Goal: Task Accomplishment & Management: Use online tool/utility

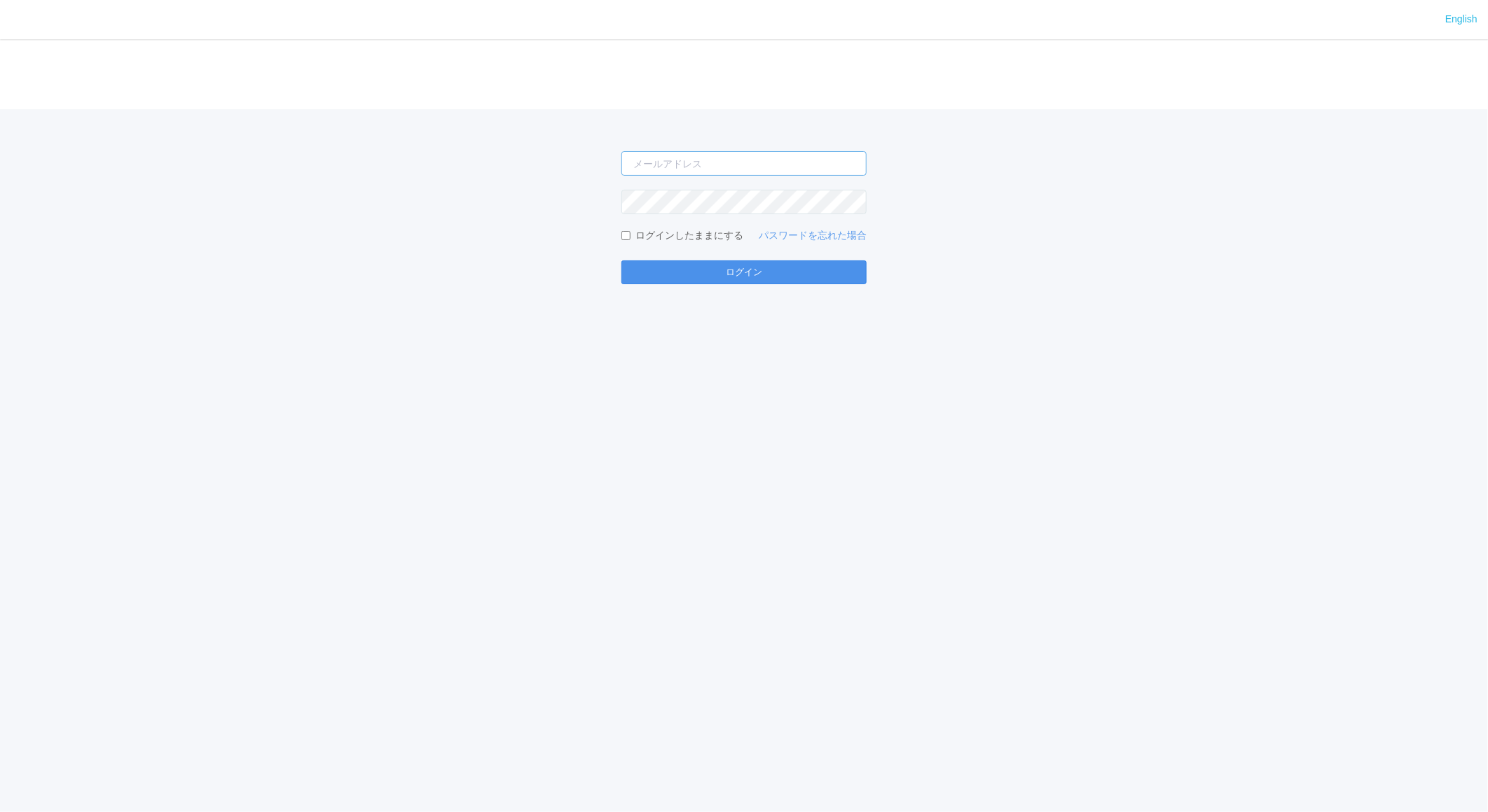
type input "jp-atp-admin@dj.kyocera.com"
click at [695, 278] on button "ログイン" at bounding box center [744, 272] width 246 height 24
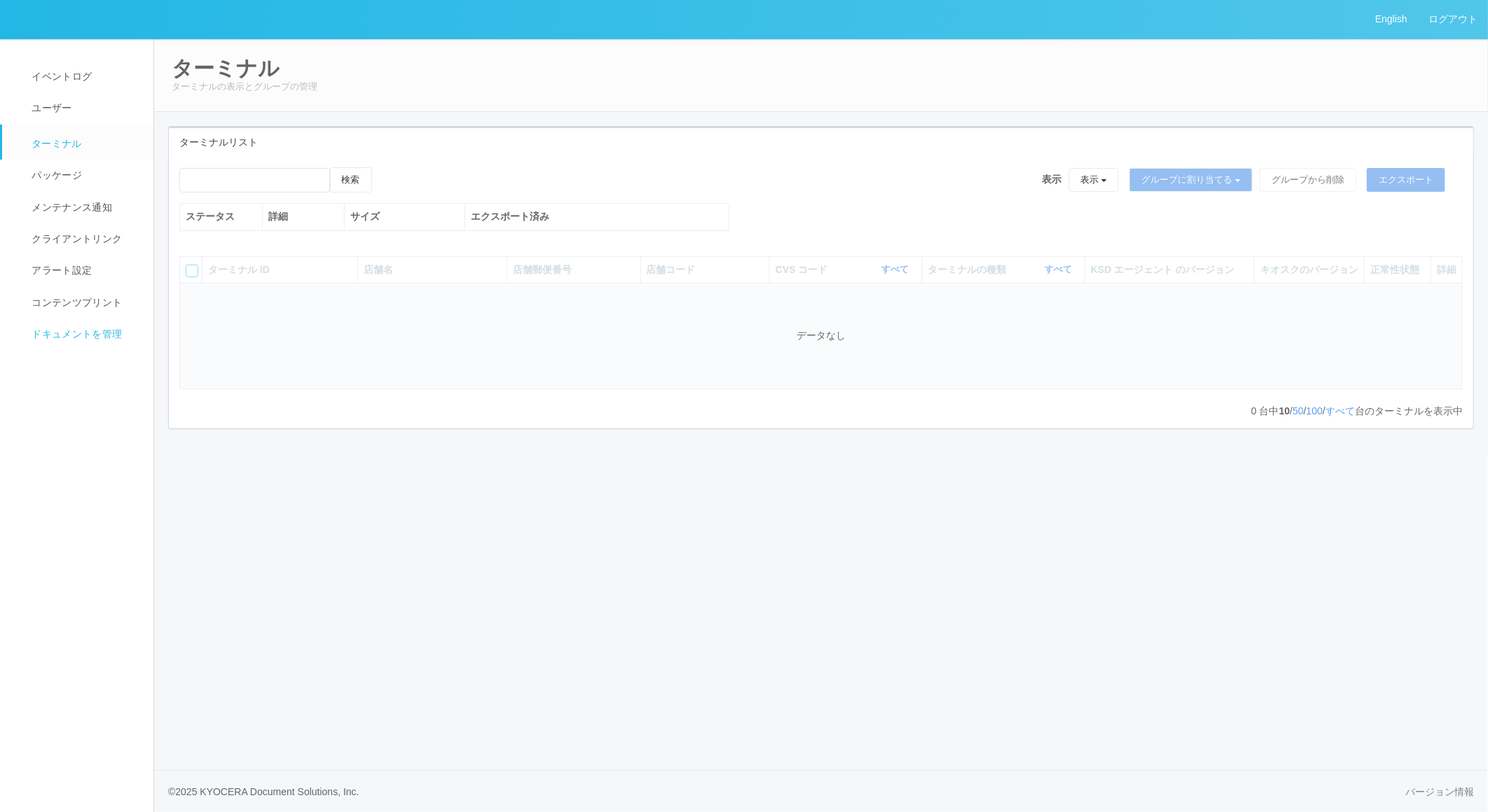
click at [81, 331] on span "ドキュメントを管理" at bounding box center [75, 334] width 94 height 11
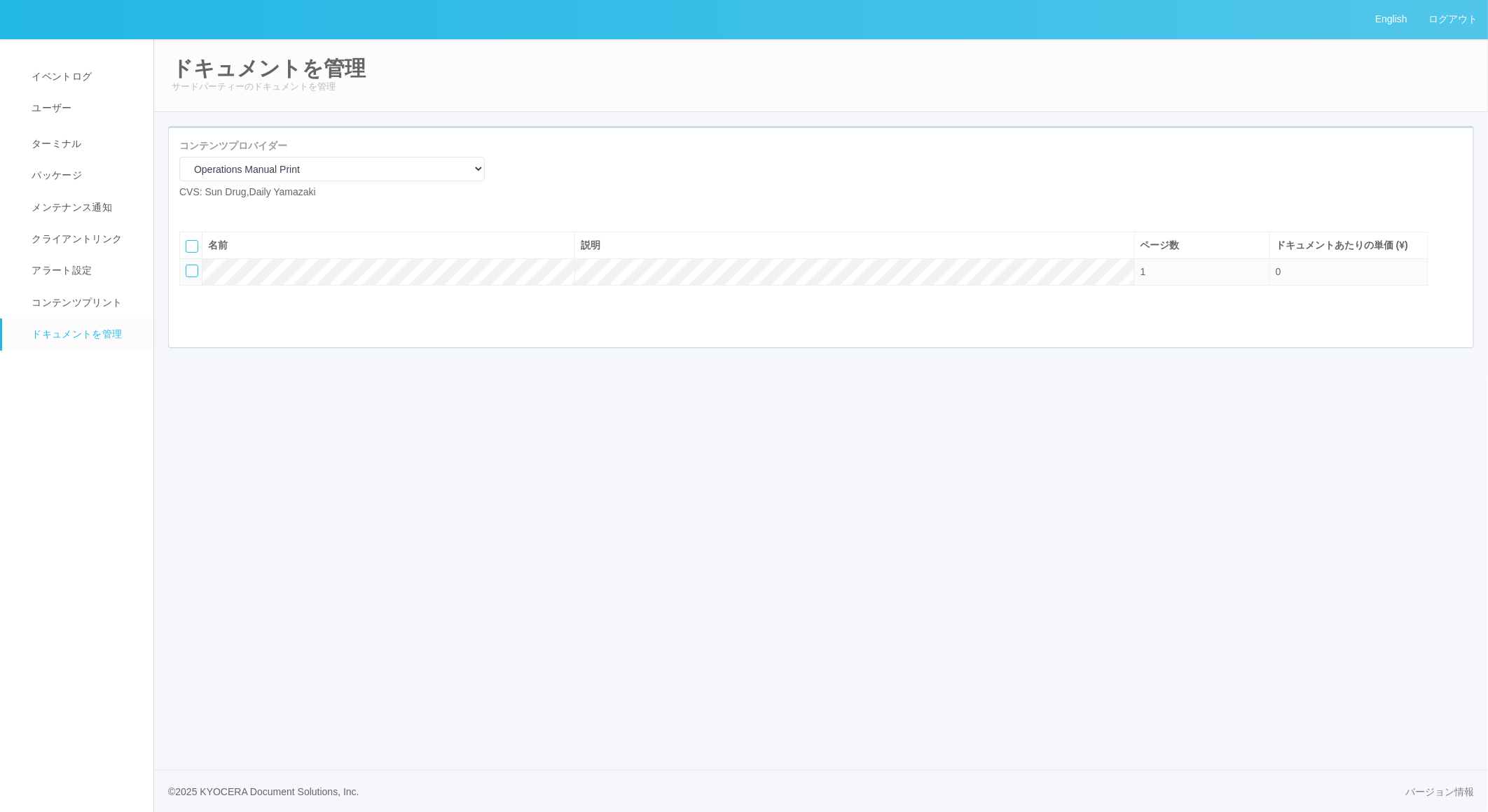
click at [190, 211] on icon at bounding box center [190, 211] width 0 height 0
select select "A4"
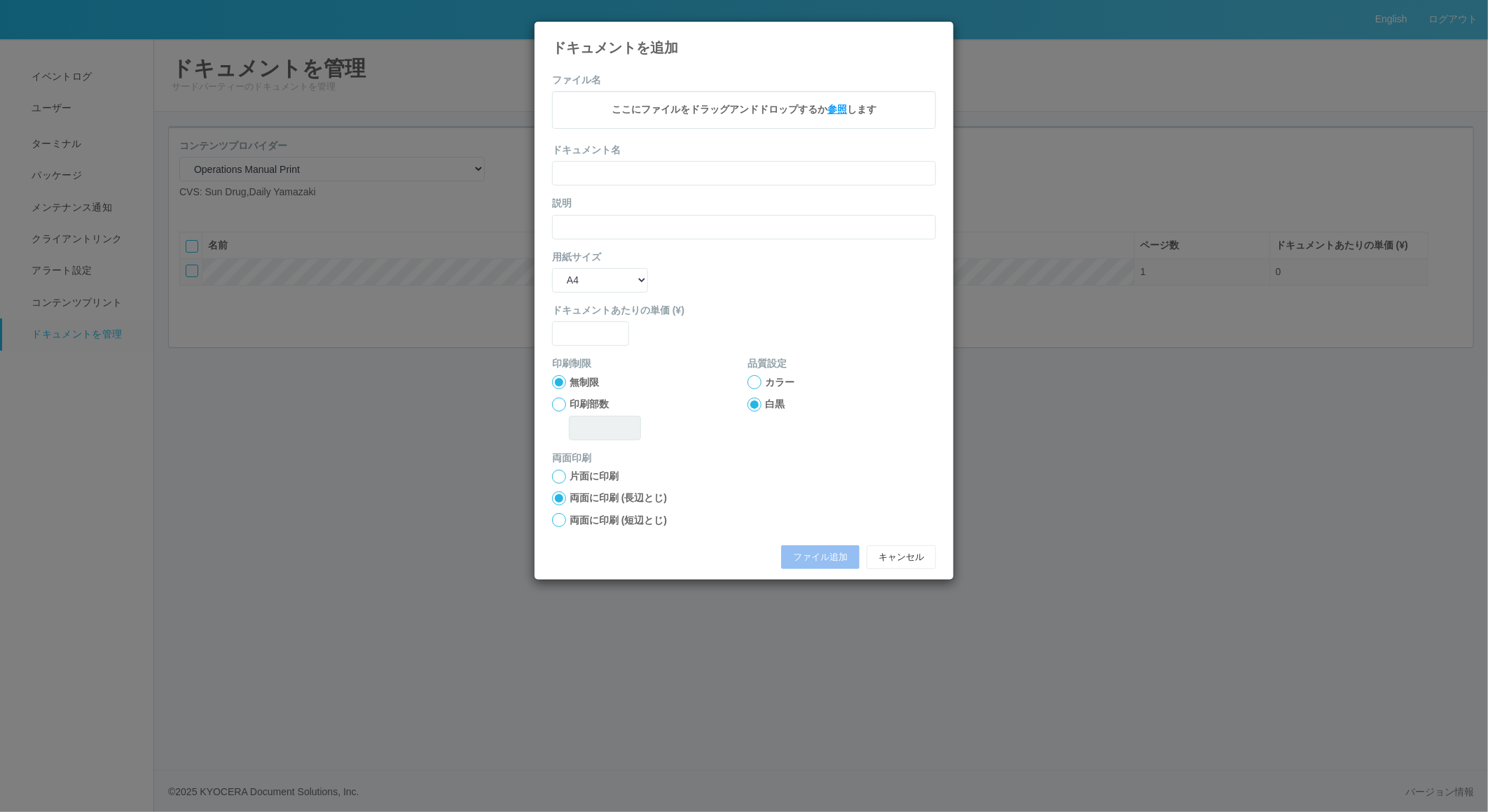
click at [838, 106] on span "参照" at bounding box center [837, 110] width 20 height 11
click at [610, 177] on input "text" at bounding box center [744, 176] width 384 height 25
type input "A4"
type input "0"
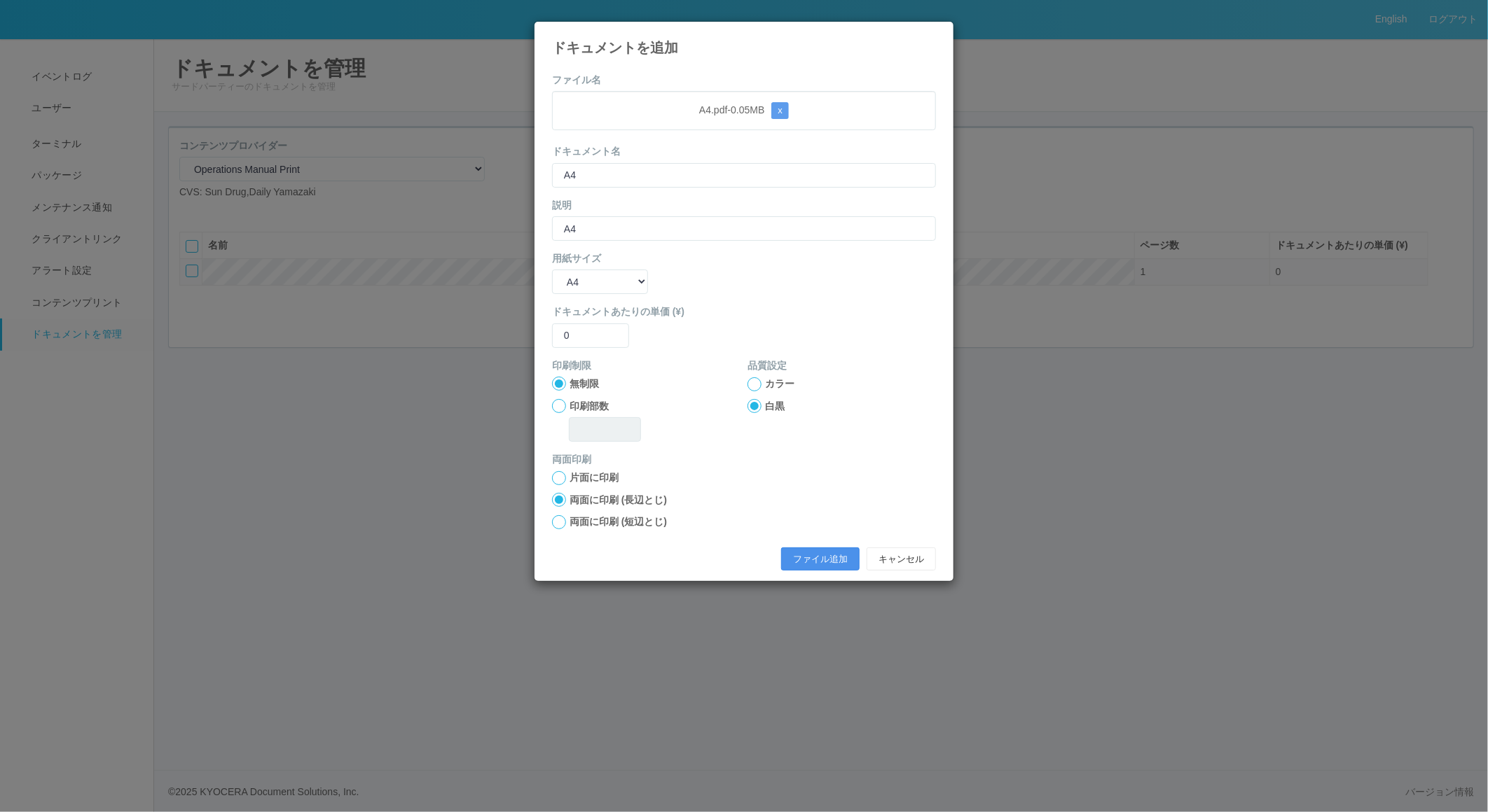
click at [809, 557] on button "ファイル追加" at bounding box center [820, 559] width 78 height 24
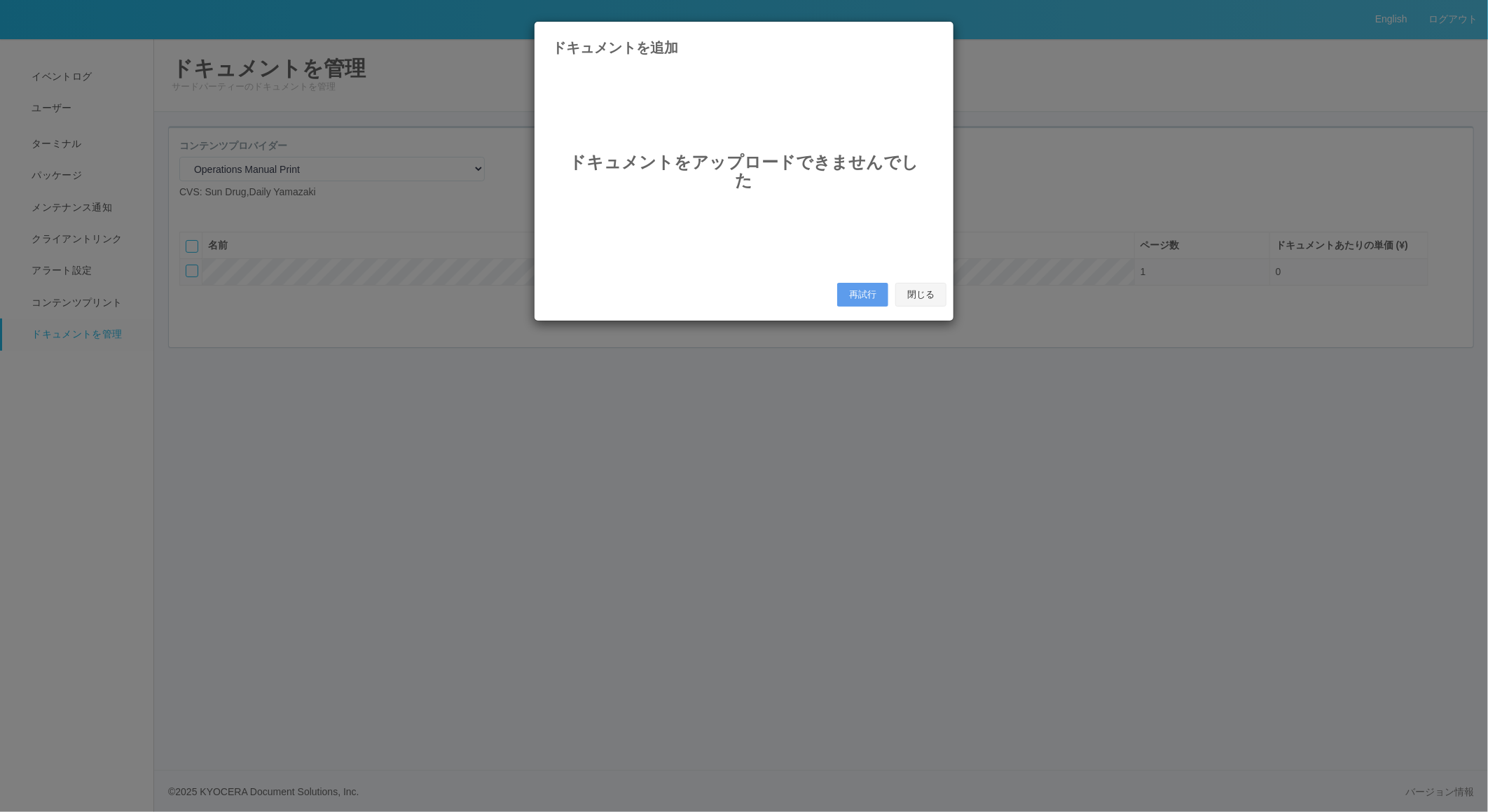
click at [917, 295] on button "閉じる" at bounding box center [921, 294] width 52 height 24
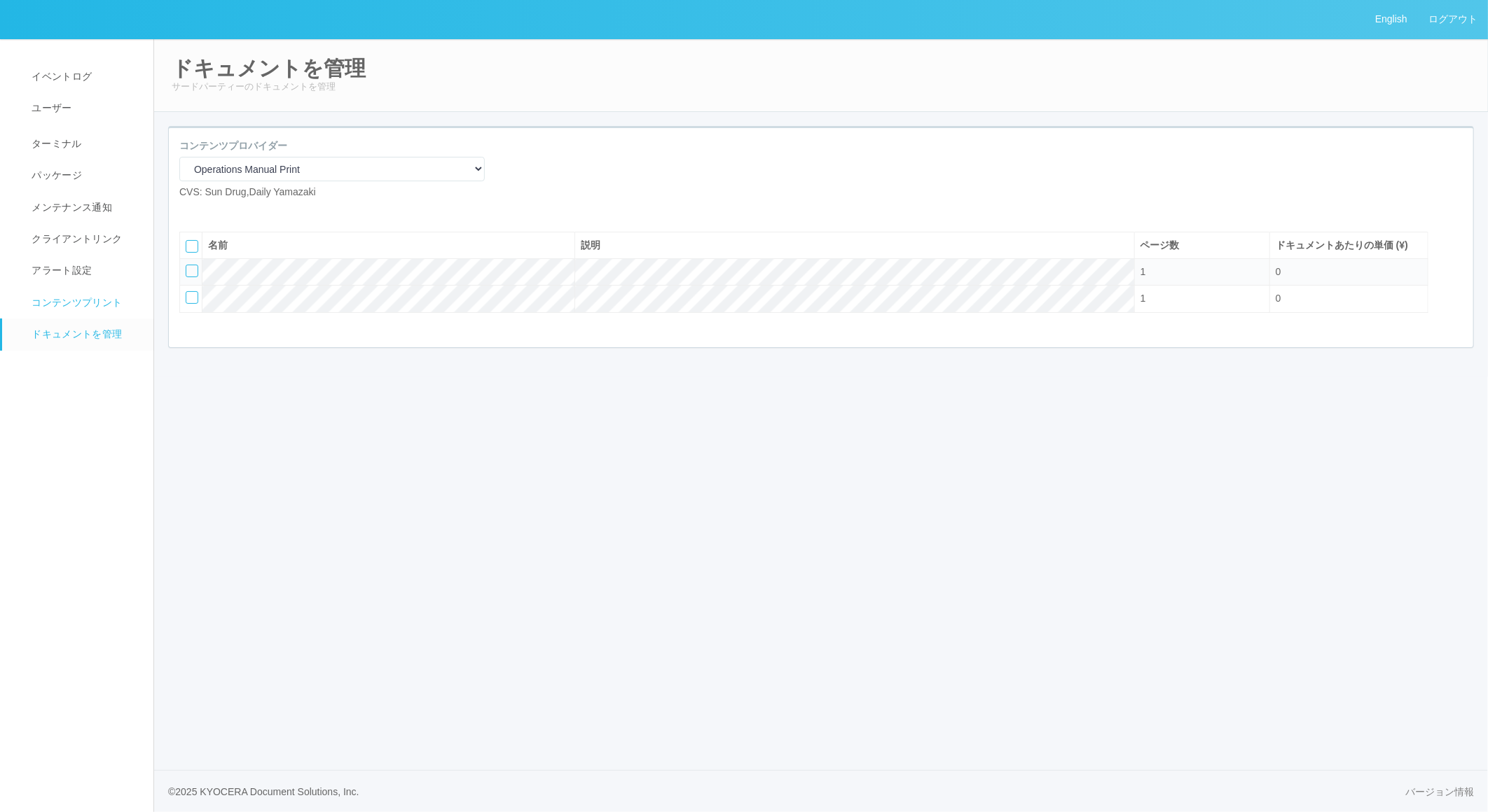
click at [68, 292] on link "コンテンツプリント" at bounding box center [84, 303] width 164 height 32
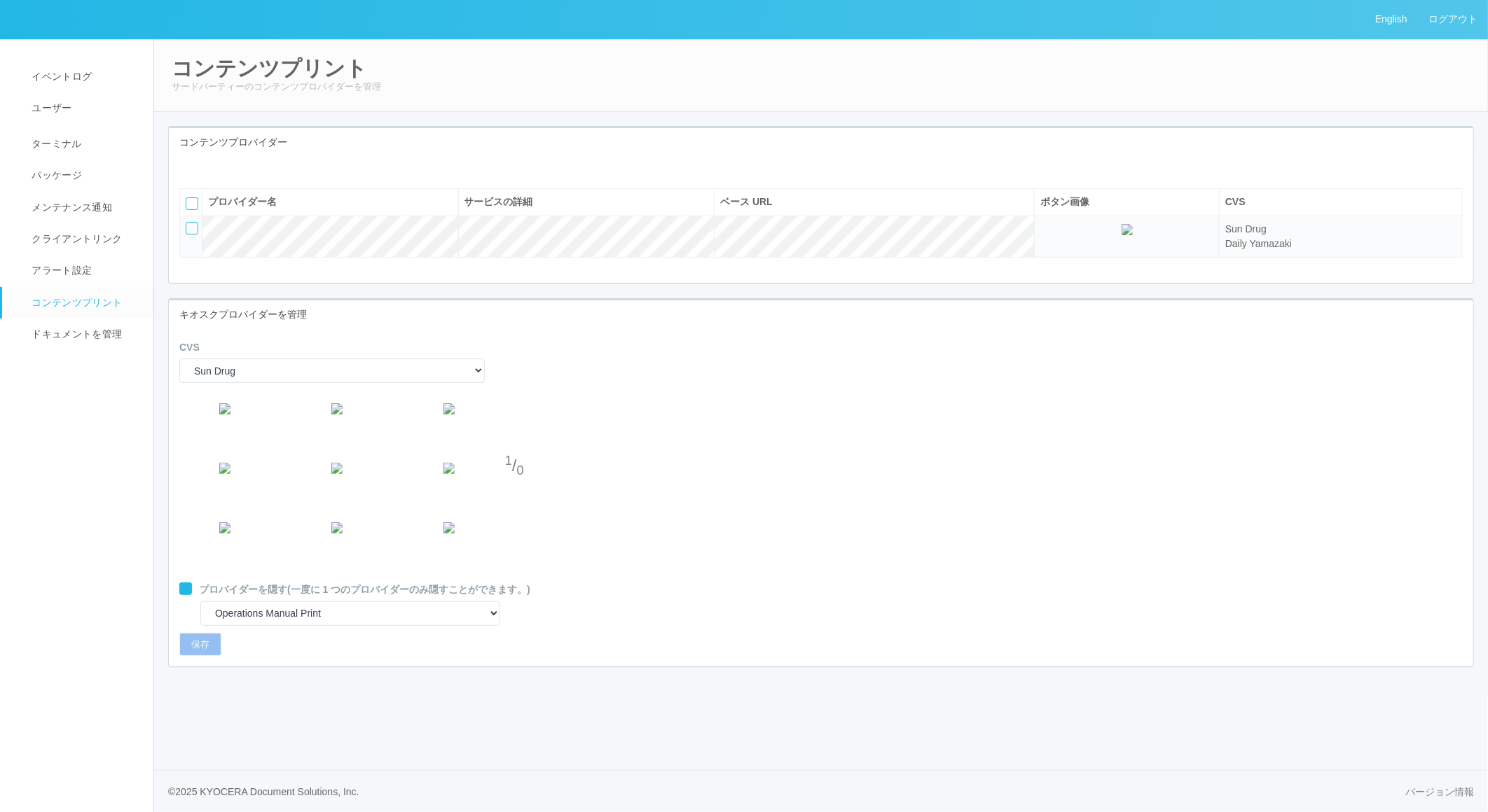
click at [181, 584] on icon at bounding box center [181, 584] width 0 height 0
click at [376, 394] on div "CVS Sun Drug Daily Yamazaki" at bounding box center [333, 367] width 327 height 53
click at [353, 383] on select "Sun Drug Daily Yamazaki" at bounding box center [333, 371] width 306 height 25
select select "1"
click at [180, 383] on select "Sun Drug Daily Yamazaki" at bounding box center [333, 371] width 306 height 25
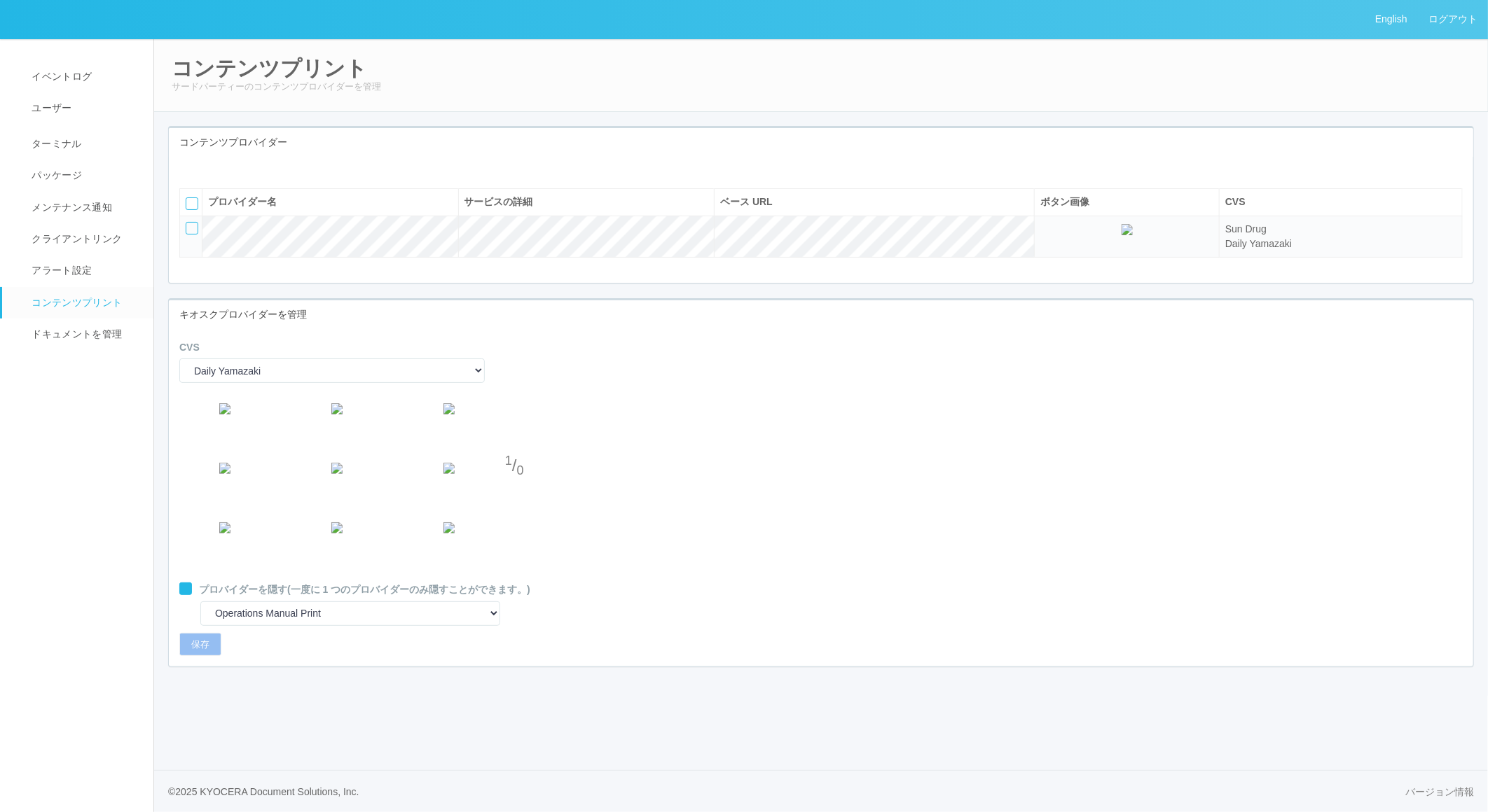
click at [181, 584] on icon at bounding box center [181, 584] width 0 height 0
click at [189, 657] on button "保存" at bounding box center [201, 645] width 42 height 24
click at [32, 331] on span "ドキュメントを管理" at bounding box center [75, 334] width 94 height 11
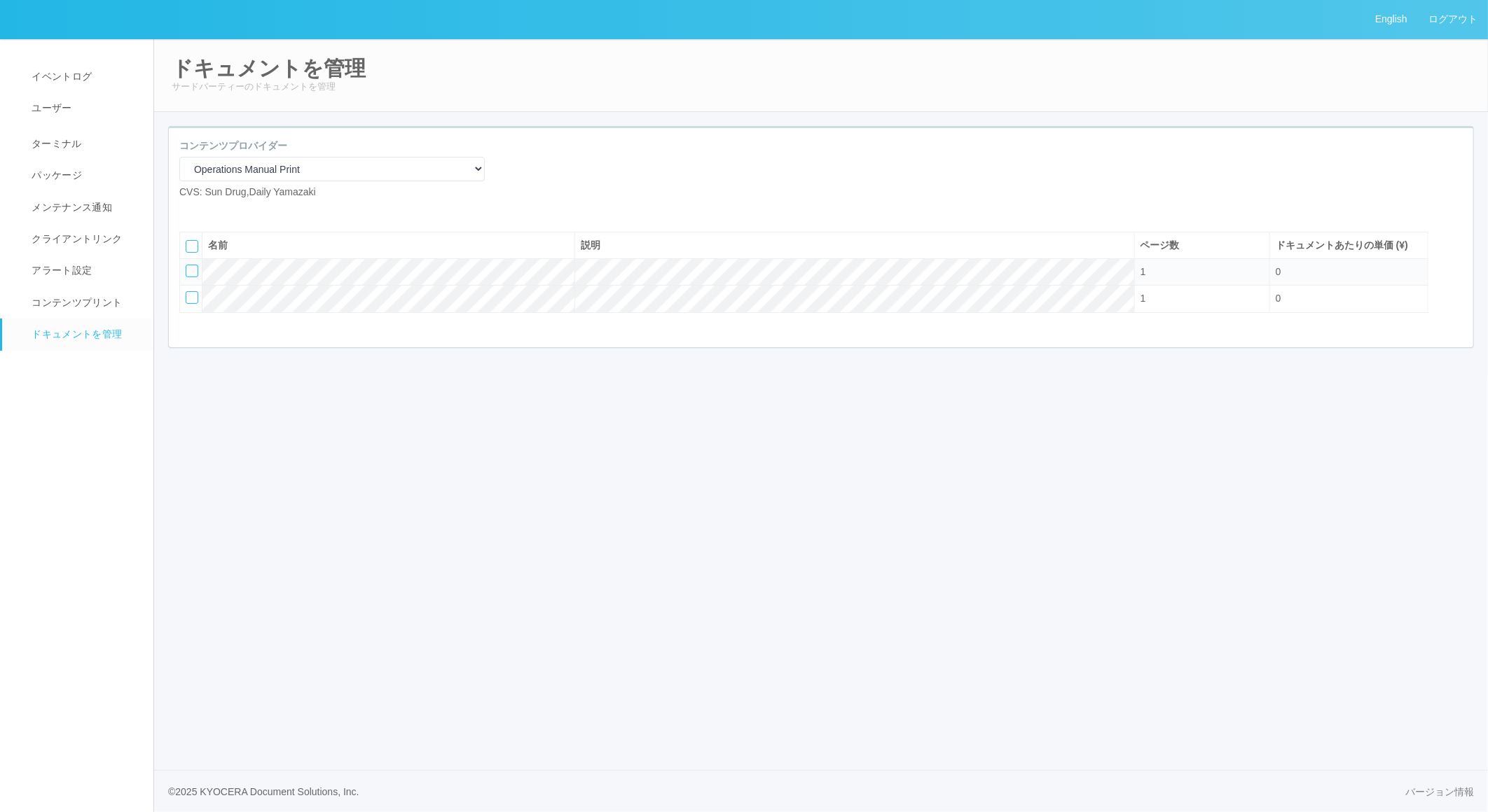
click at [190, 211] on icon at bounding box center [190, 211] width 0 height 0
select select "A4"
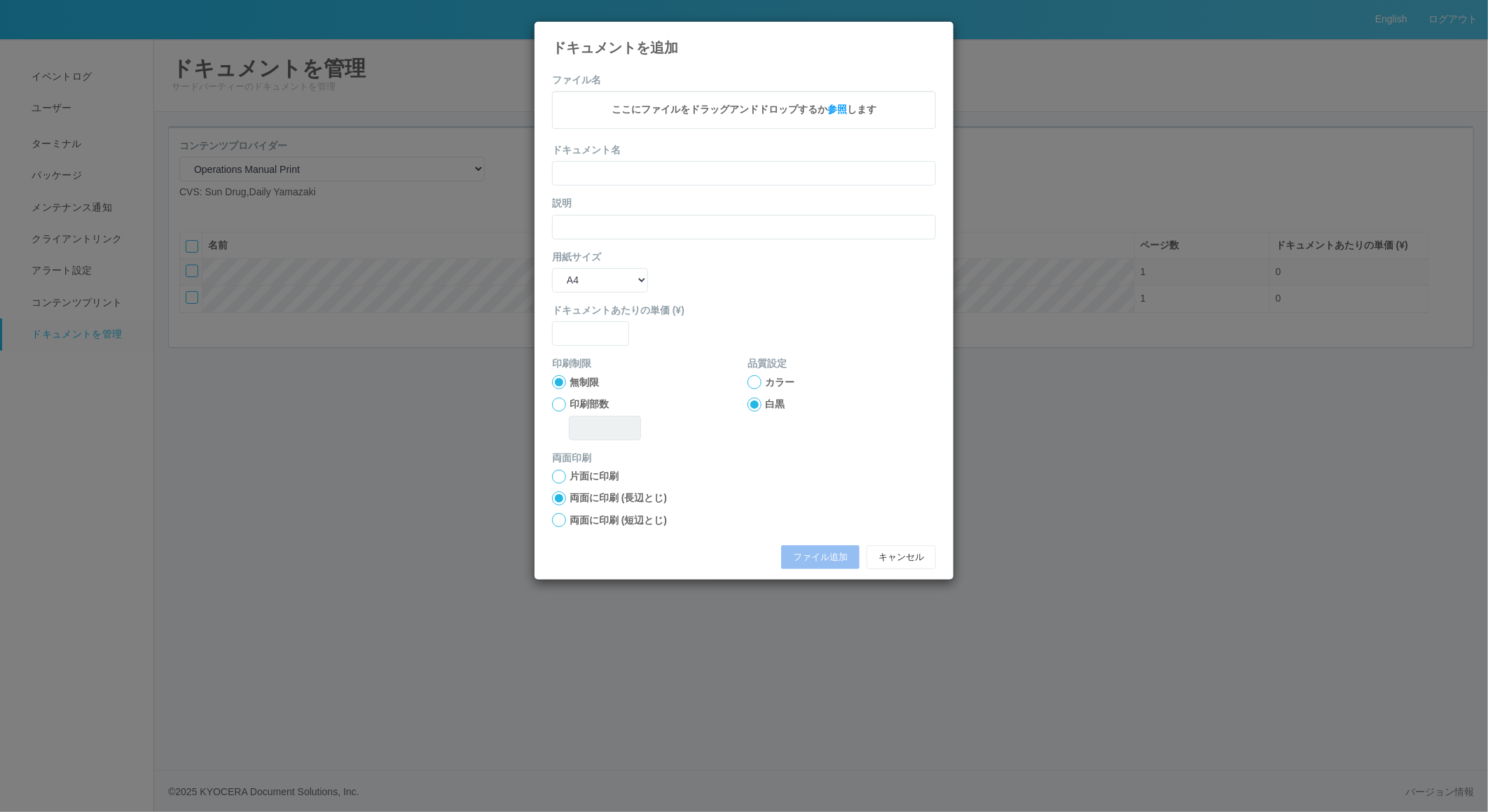
click at [847, 112] on span "ここにファイルをドラッグアンドドロップするか 参照 します" at bounding box center [744, 110] width 265 height 11
click at [673, 182] on input "text" at bounding box center [744, 176] width 384 height 25
type input "A4"
type input "0"
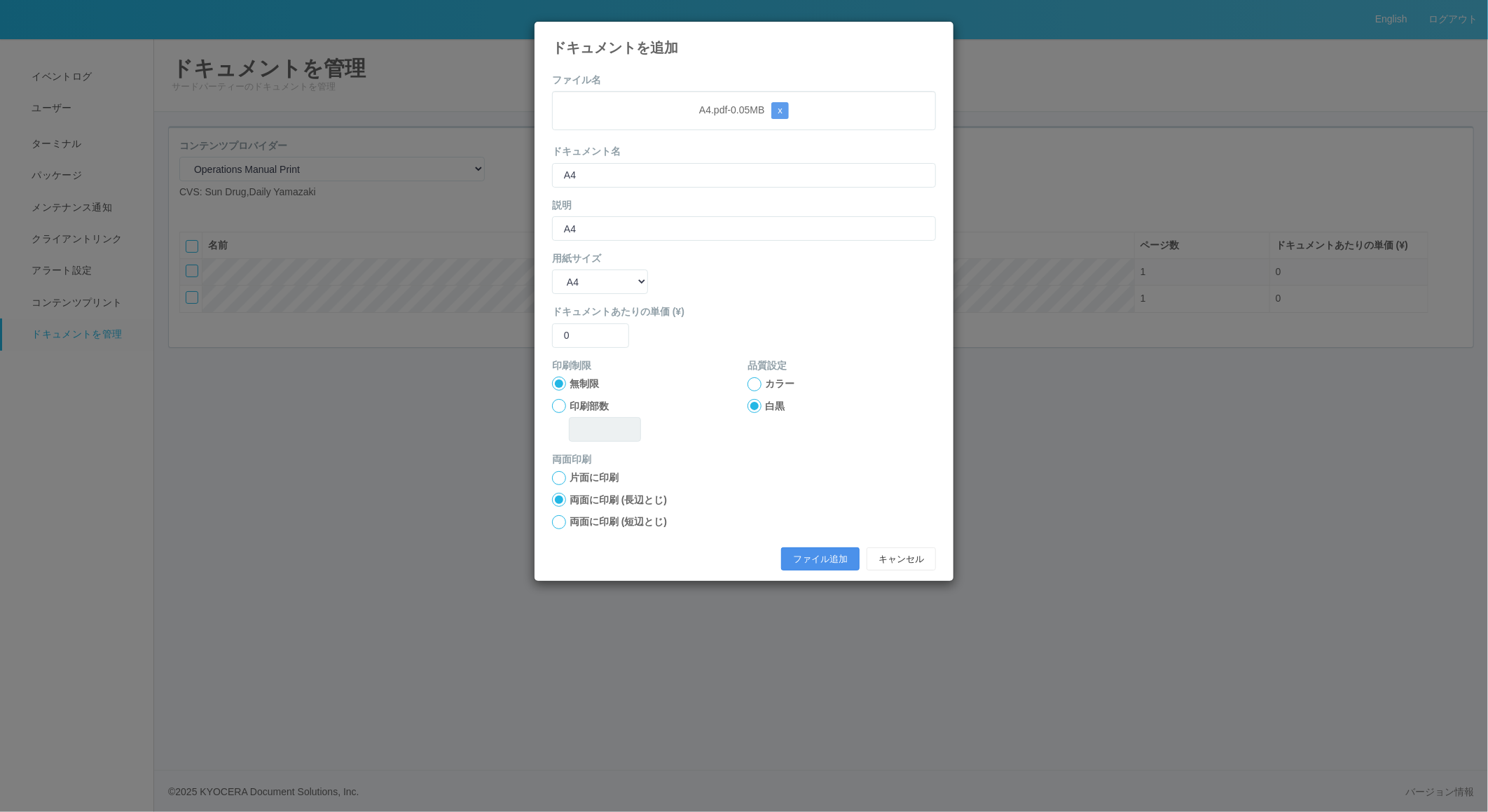
click at [824, 557] on button "ファイル追加" at bounding box center [820, 559] width 78 height 24
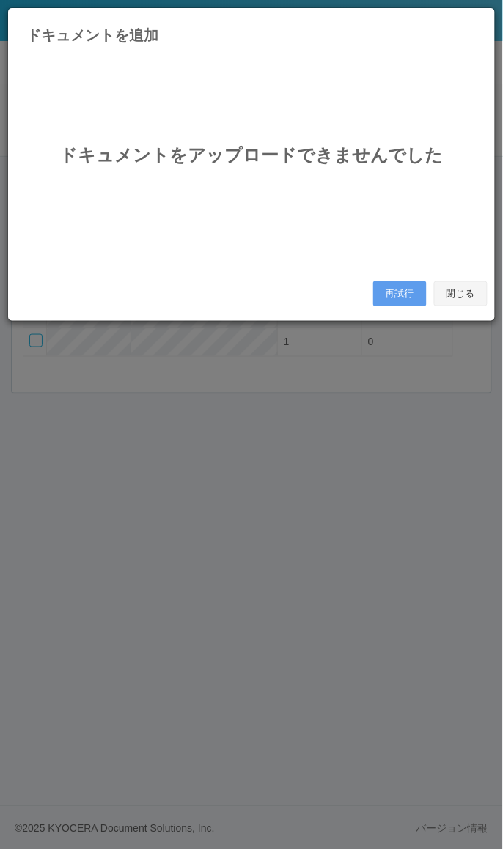
click at [445, 290] on button "閉じる" at bounding box center [461, 294] width 54 height 25
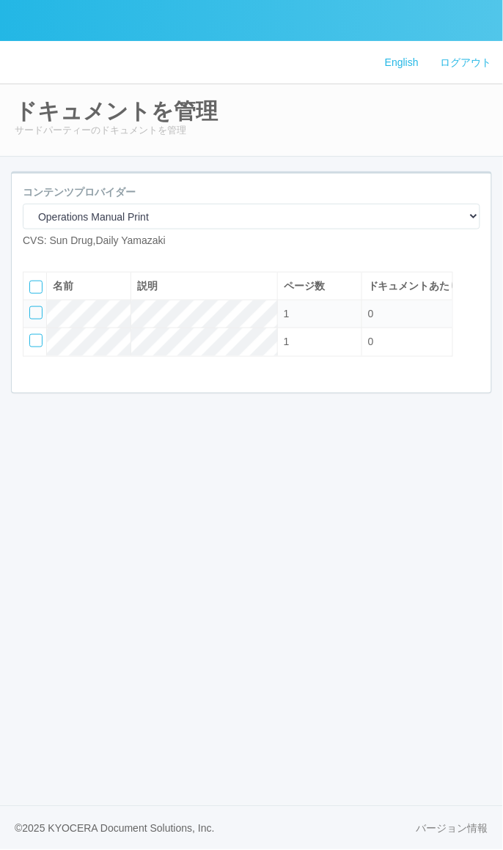
click at [34, 260] on icon at bounding box center [34, 260] width 0 height 0
select select "A4"
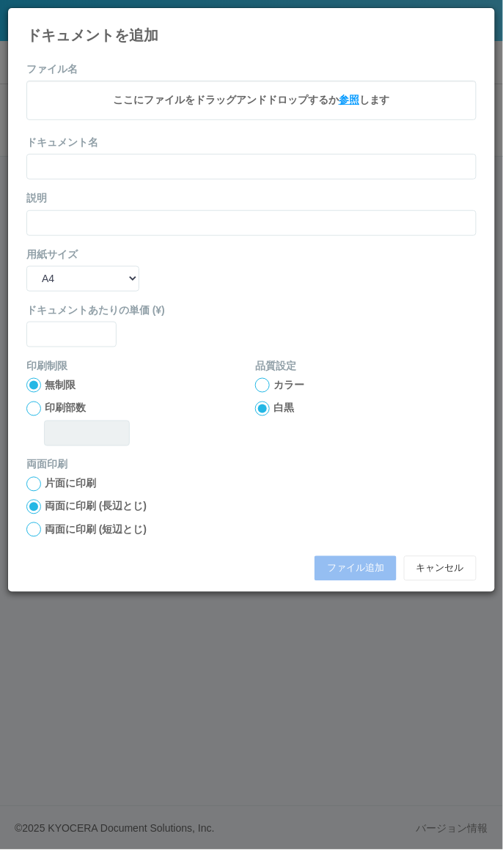
click at [345, 98] on span "参照" at bounding box center [349, 100] width 21 height 12
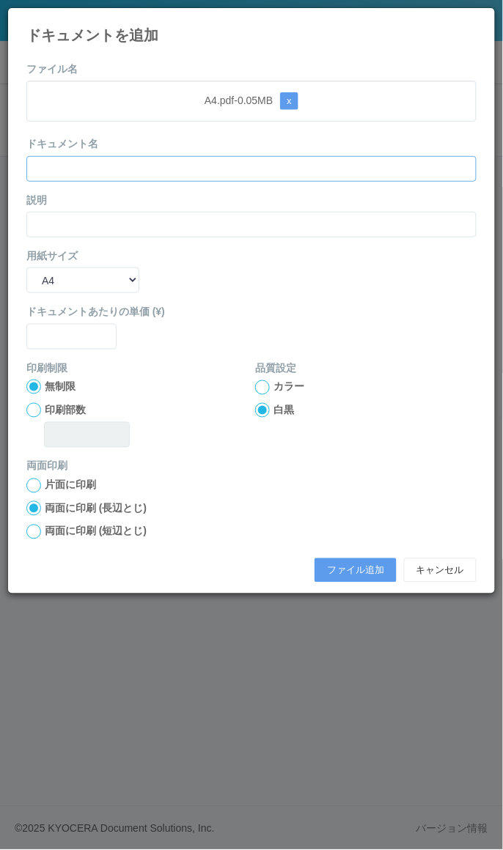
click at [135, 157] on input "text" at bounding box center [251, 169] width 450 height 26
type input "A4"
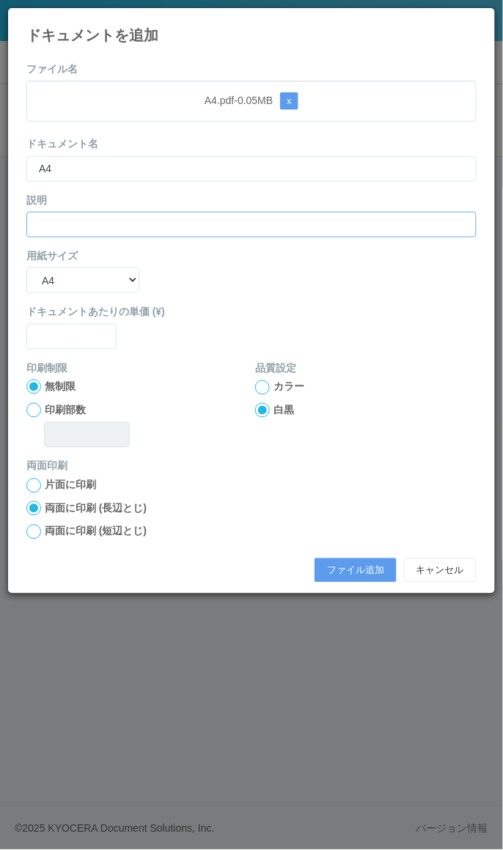
type input "A4"
type input "0"
click at [37, 488] on div at bounding box center [33, 486] width 15 height 15
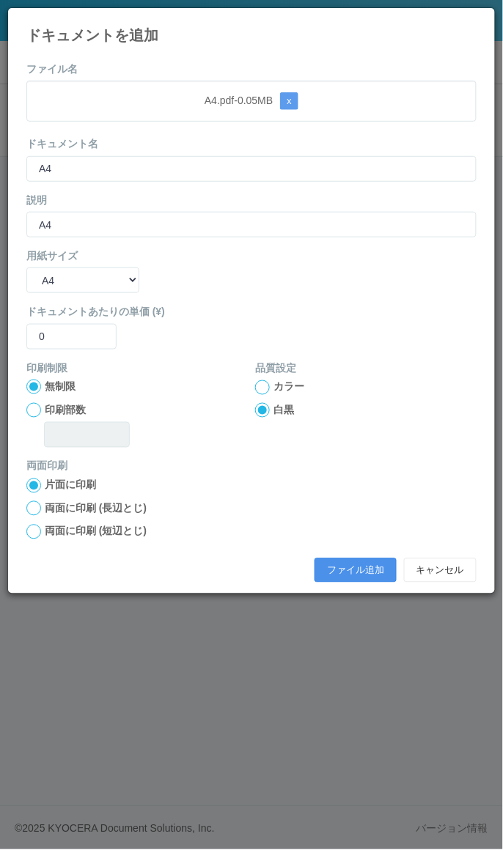
click at [363, 565] on button "ファイル追加" at bounding box center [356, 571] width 82 height 25
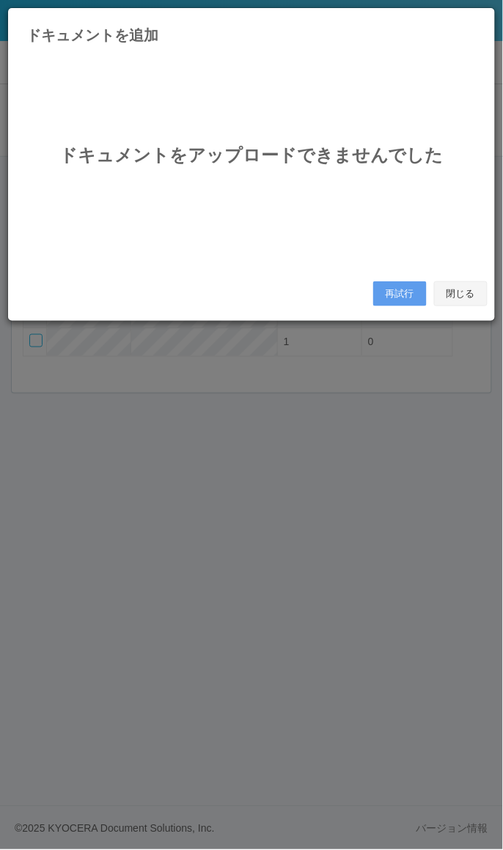
click at [470, 293] on button "閉じる" at bounding box center [461, 294] width 54 height 25
